Goal: Task Accomplishment & Management: Complete application form

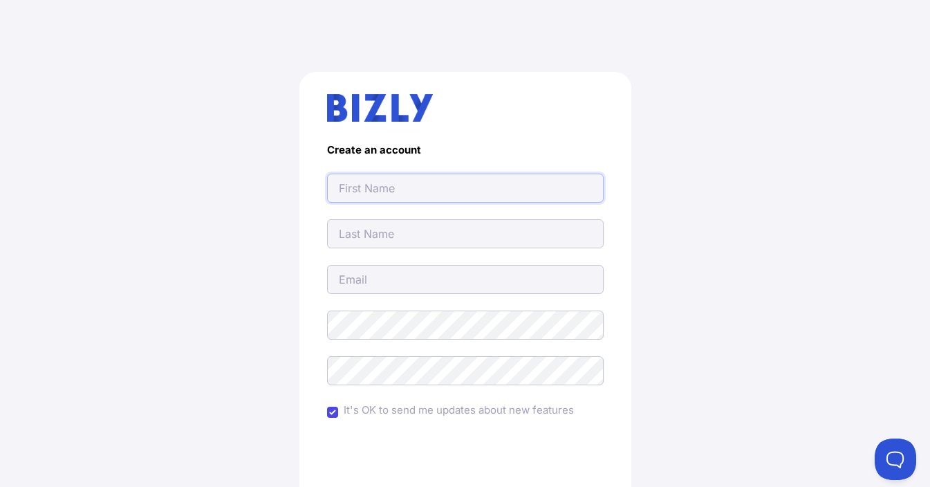
click at [426, 181] on input "text" at bounding box center [465, 187] width 276 height 29
type input "[EMAIL_ADDRESS][DOMAIN_NAME]"
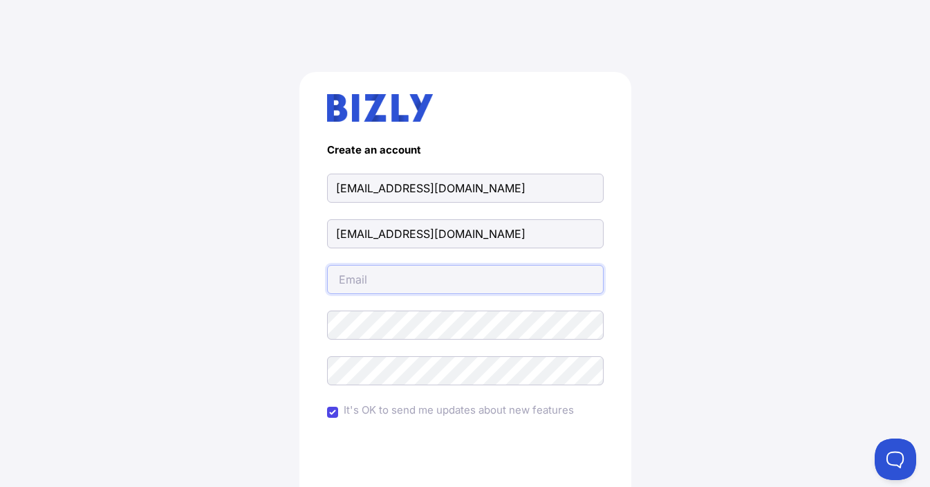
type input "[EMAIL_ADDRESS][DOMAIN_NAME]"
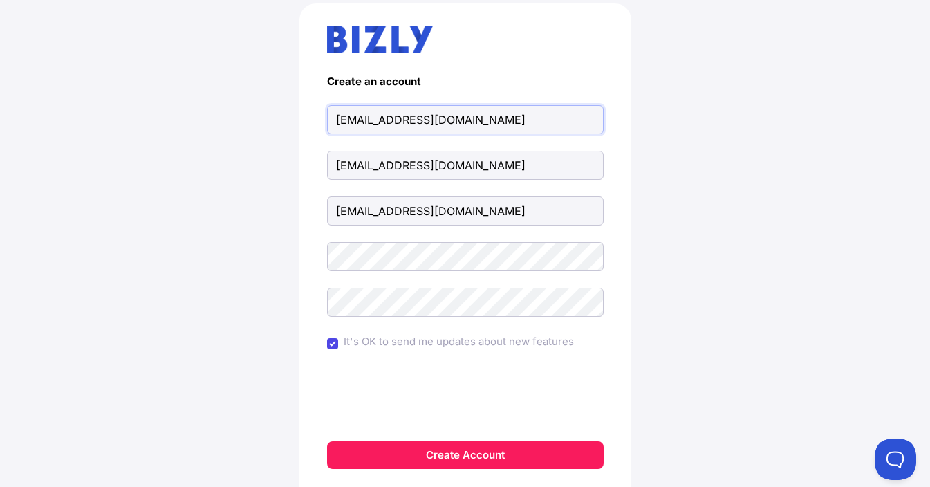
scroll to position [69, 0]
click at [123, 194] on div "Create an account allrollershuttersmelbourne@gmail.com allrollershuttersmelbour…" at bounding box center [465, 271] width 874 height 603
drag, startPoint x: 551, startPoint y: 117, endPoint x: 269, endPoint y: 116, distance: 282.0
click at [269, 116] on div "Create an account allrollershuttersmelbourne@gmail.com allrollershuttersmelbour…" at bounding box center [465, 271] width 874 height 603
paste input "All Roller Shutters Melbourne"
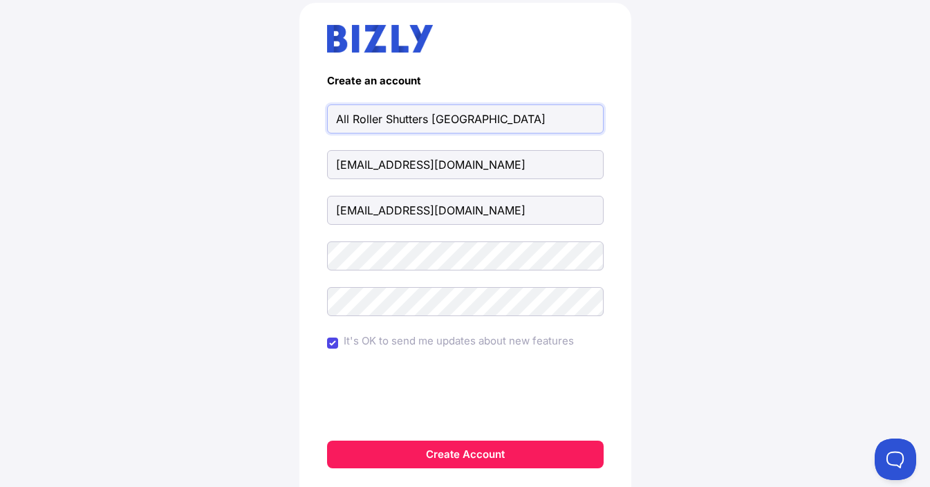
type input "All Roller Shutters Melbourne"
drag, startPoint x: 103, startPoint y: 258, endPoint x: 147, endPoint y: 254, distance: 44.4
click at [103, 258] on div "Create an account All Roller Shutters Melbourne allrollershuttersmelbourne@gmai…" at bounding box center [465, 271] width 874 height 603
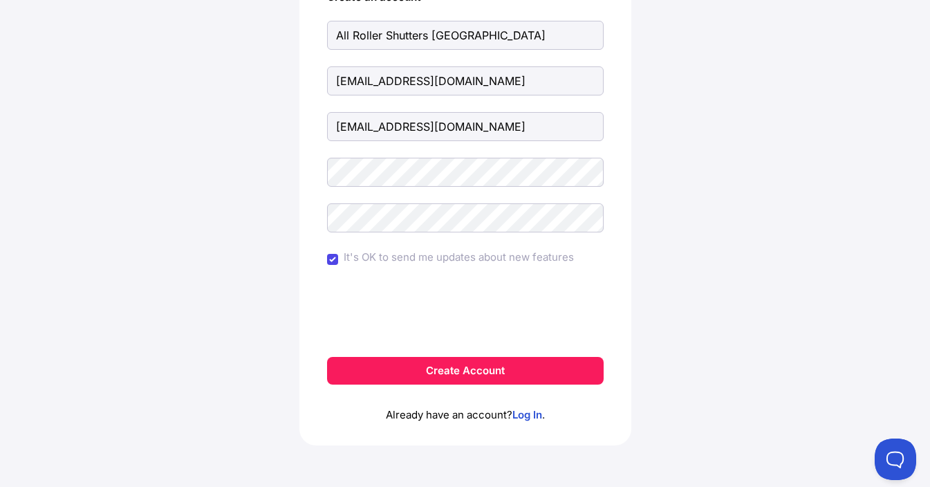
scroll to position [156, 0]
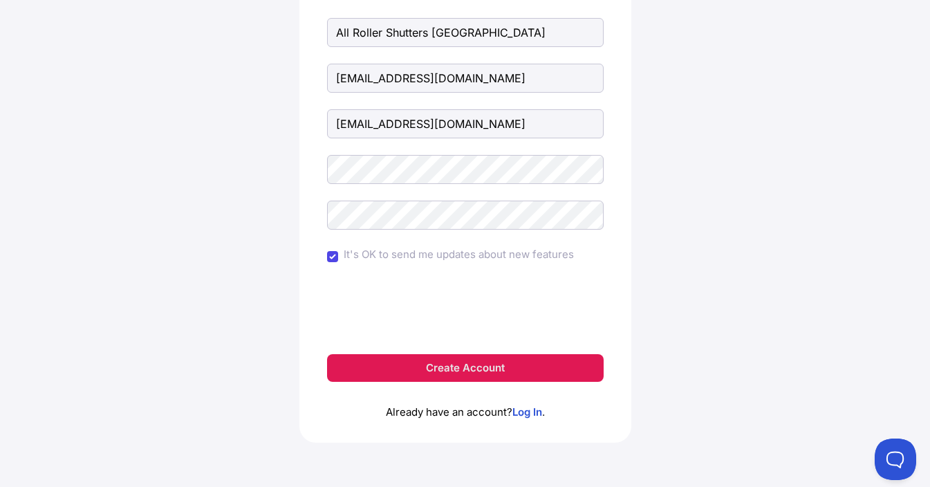
click at [463, 363] on button "Create Account" at bounding box center [465, 368] width 276 height 28
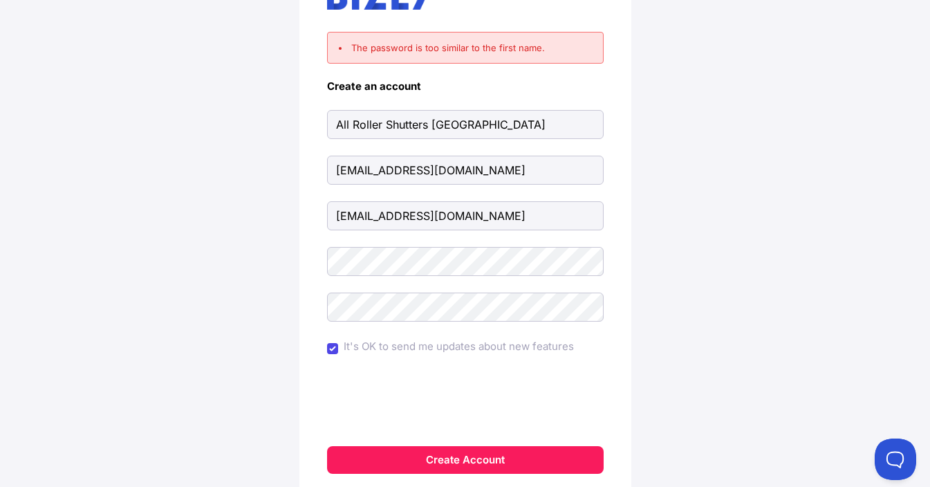
scroll to position [204, 0]
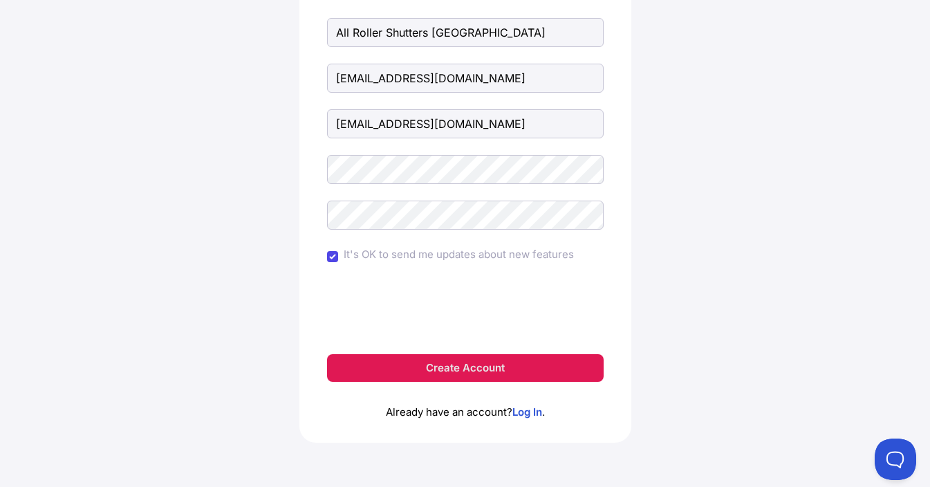
click at [468, 367] on button "Create Account" at bounding box center [465, 368] width 276 height 28
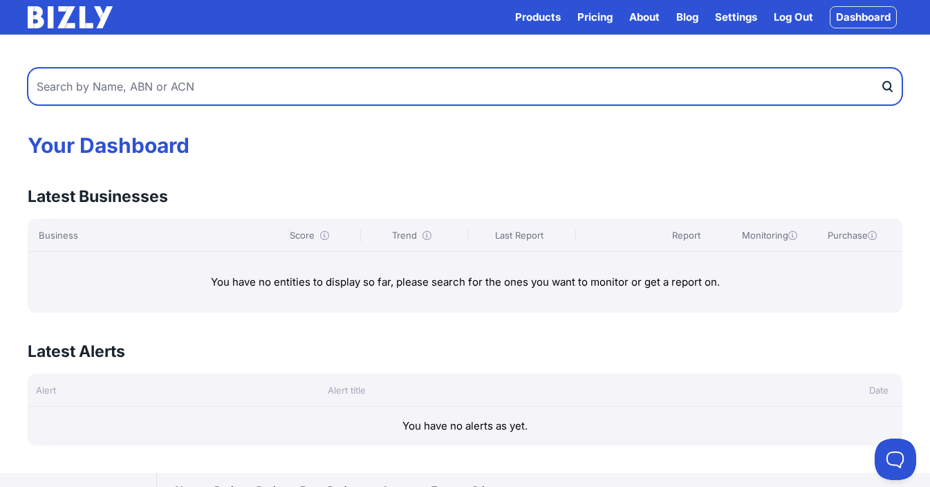
click at [117, 86] on input "text" at bounding box center [465, 86] width 874 height 37
paste input "61530511241"
click at [99, 89] on input "61530511241" at bounding box center [465, 86] width 874 height 37
click at [99, 88] on input "61530511241" at bounding box center [465, 86] width 874 height 37
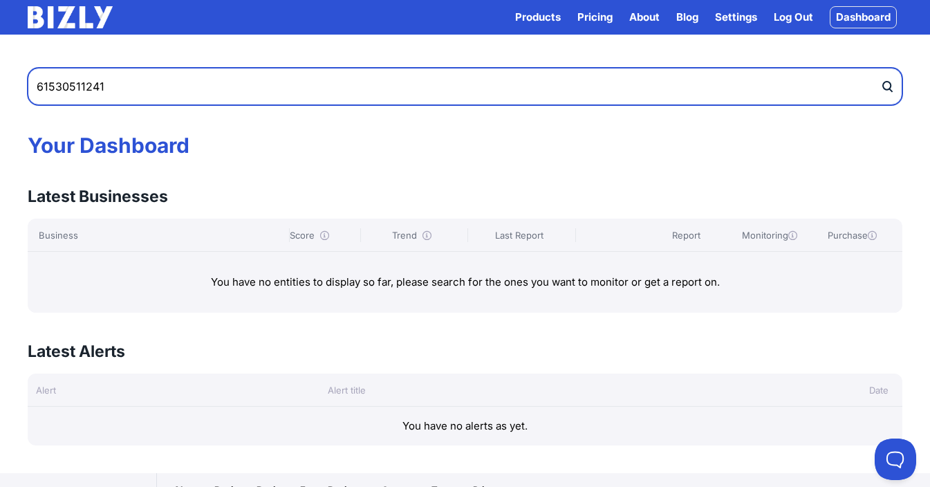
paste input "Ausi Home Construction"
type input "Ausi Home Construction"
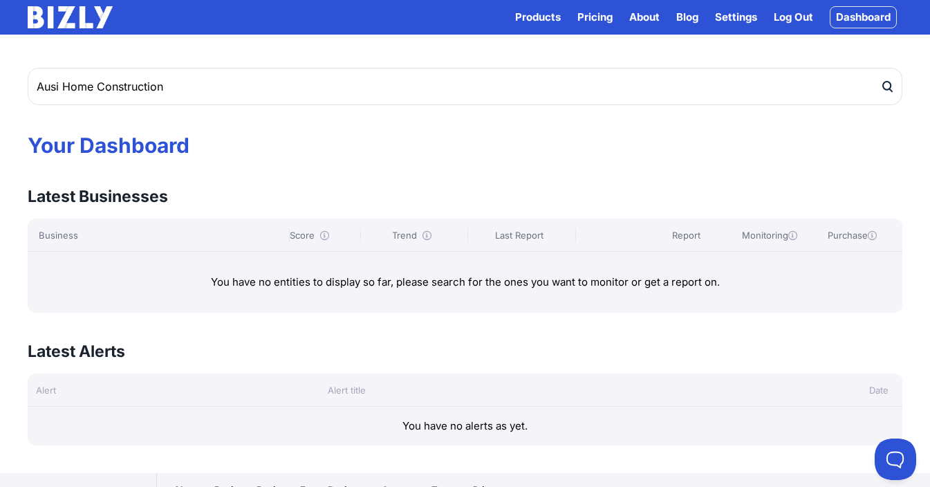
click at [893, 82] on icon "submit" at bounding box center [887, 86] width 14 height 15
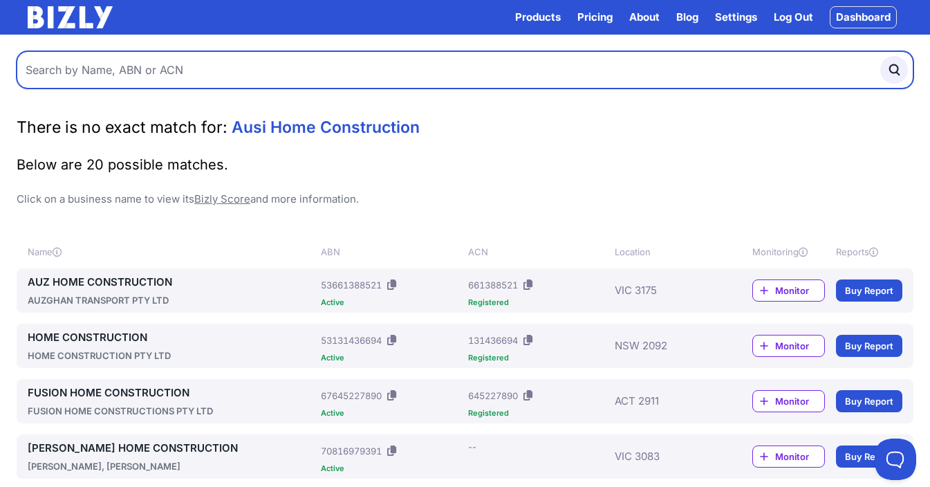
drag, startPoint x: 232, startPoint y: 66, endPoint x: 243, endPoint y: 69, distance: 11.6
click at [232, 66] on input "text" at bounding box center [465, 69] width 896 height 37
paste input "31099465577"
type input "31099465577"
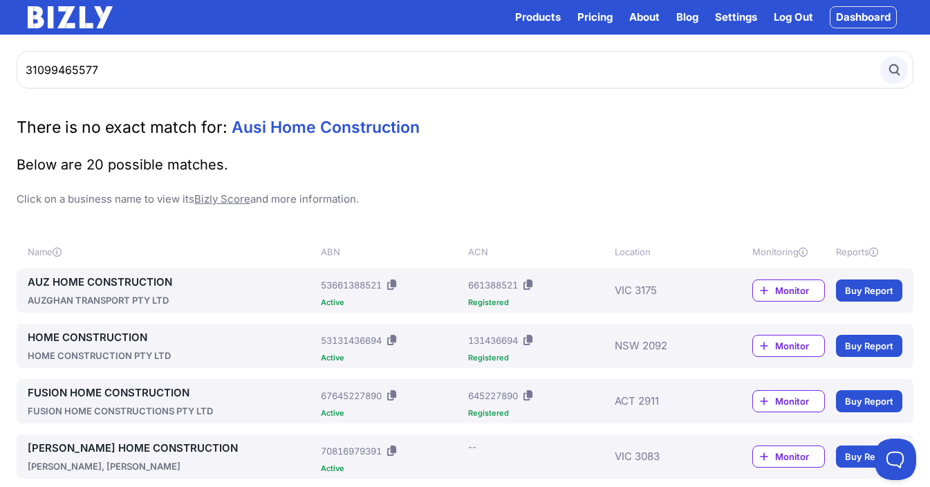
click at [900, 66] on icon "submit" at bounding box center [893, 69] width 15 height 15
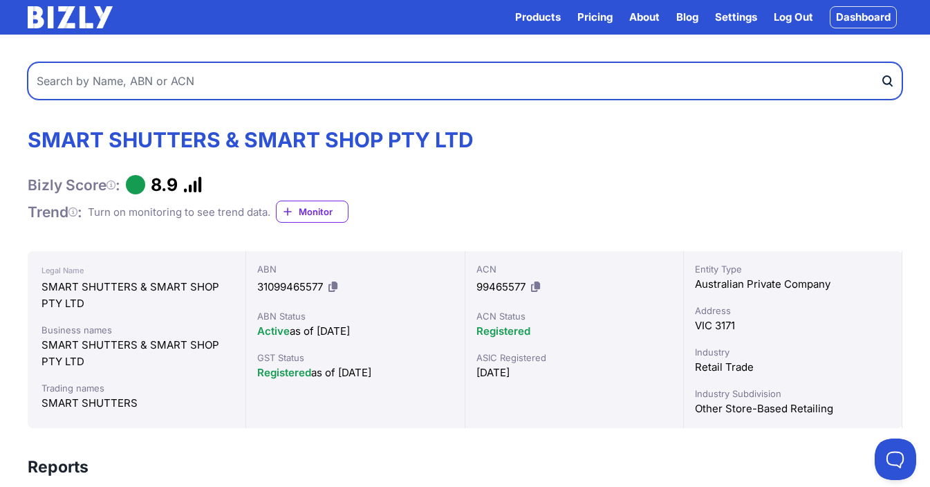
click at [120, 80] on input "text" at bounding box center [465, 80] width 874 height 37
paste input "All Roller Shutters [GEOGRAPHIC_DATA]"
type input "All Roller Shutters [GEOGRAPHIC_DATA]"
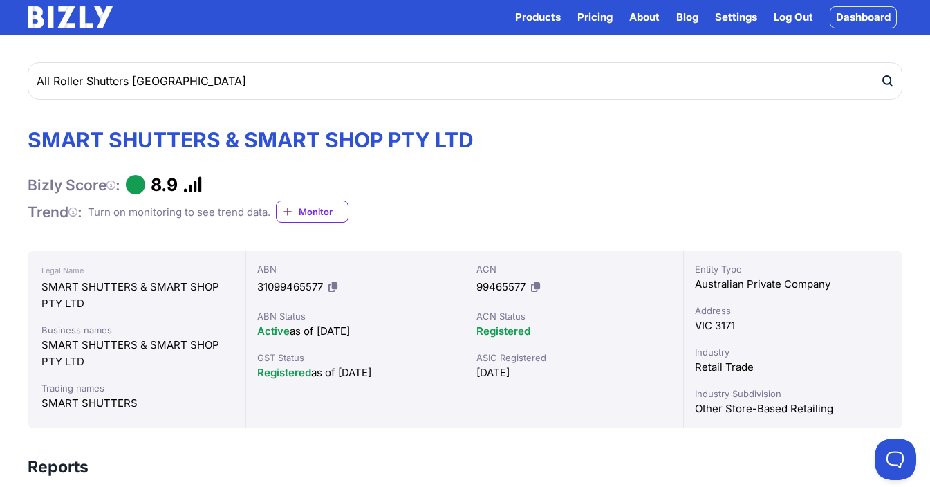
click at [885, 82] on icon "submit" at bounding box center [887, 81] width 14 height 15
